Goal: Navigation & Orientation: Find specific page/section

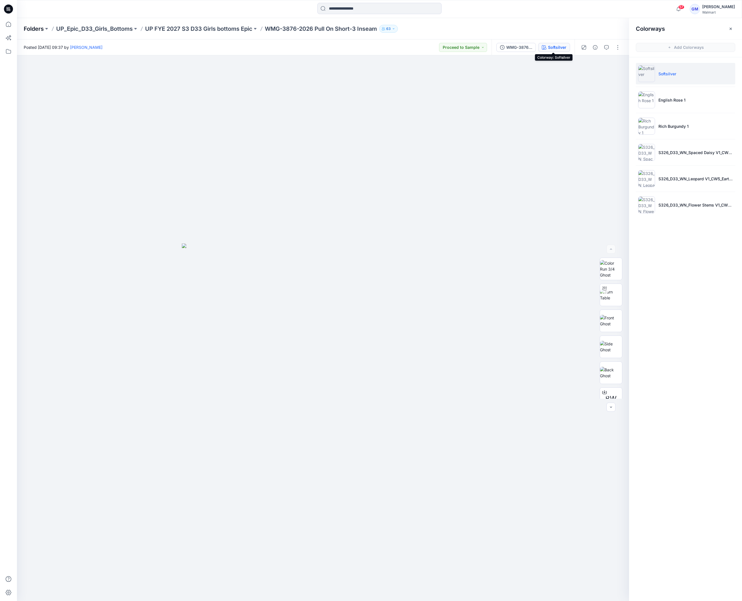
click at [25, 30] on p "Folders" at bounding box center [34, 29] width 20 height 8
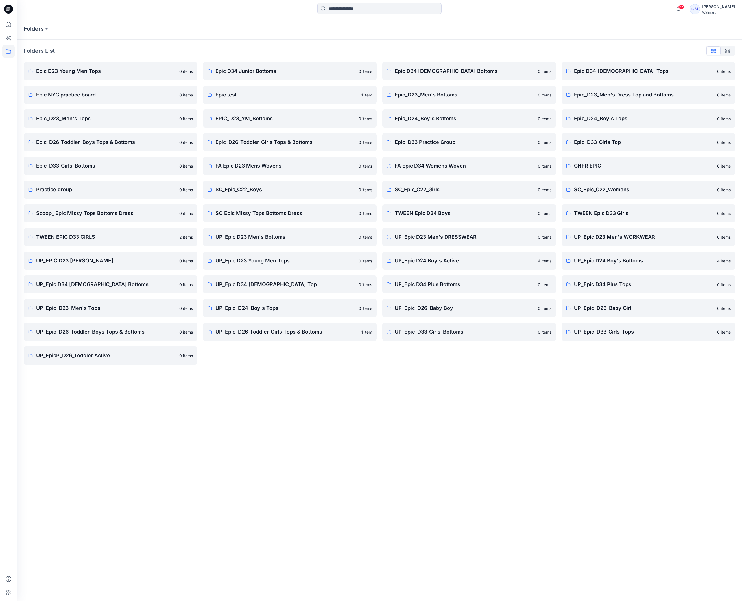
click at [386, 350] on div "Epic D34 [DEMOGRAPHIC_DATA] Bottoms 0 items Epic_D23_Men's Bottoms 0 items Epic…" at bounding box center [469, 213] width 174 height 303
click at [291, 315] on link "UP_Epic_D24_Boy's Tops 0 items" at bounding box center [290, 308] width 174 height 18
click at [484, 215] on p "TWEEN Epic D24 Boys" at bounding box center [465, 213] width 140 height 8
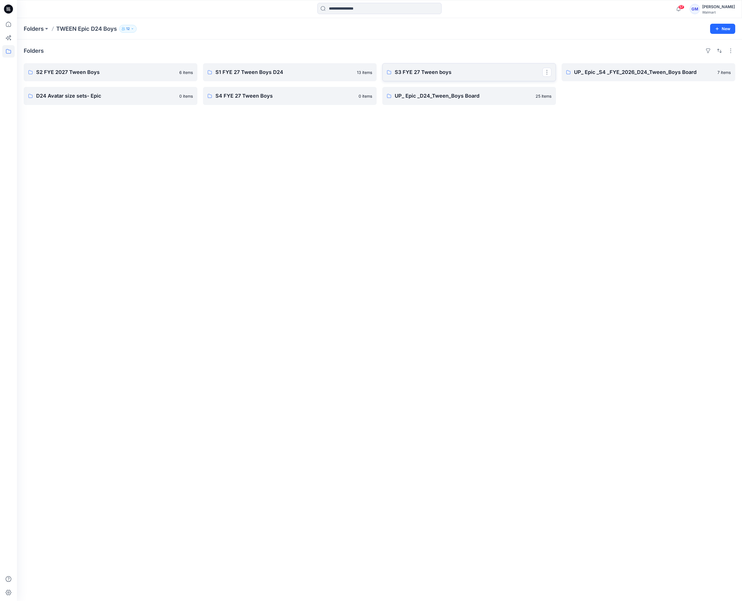
click at [442, 67] on link "S3 FYE 27 Tween boys" at bounding box center [469, 72] width 174 height 18
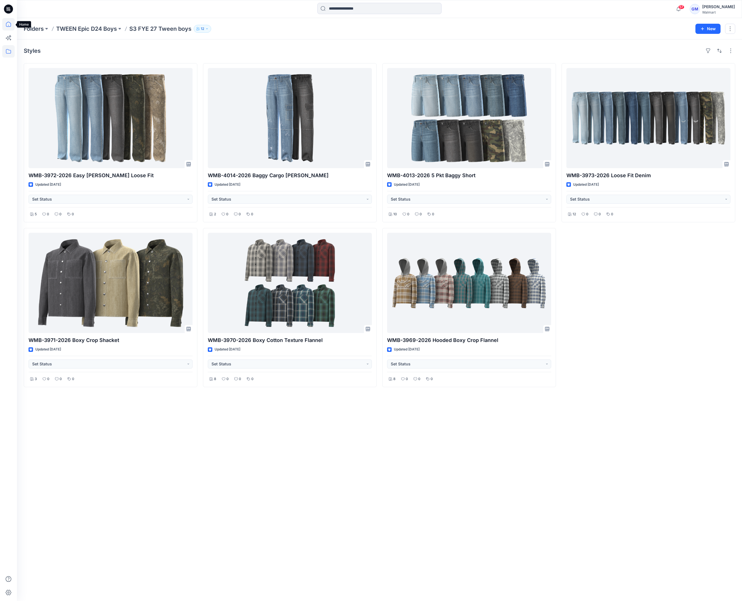
click at [8, 24] on icon at bounding box center [8, 24] width 12 height 12
